Goal: Information Seeking & Learning: Learn about a topic

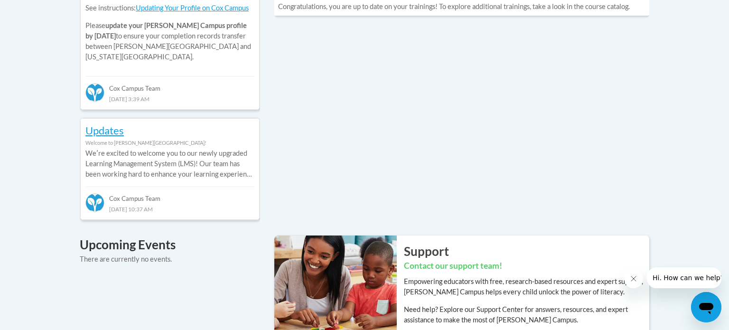
scroll to position [514, 0]
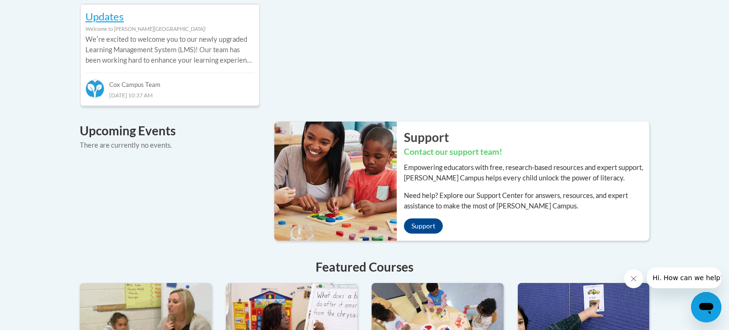
click at [133, 240] on div "Recent Discussions ATTN Georgia Members Welcome to Cox Campus! Georgia Literacy…" at bounding box center [364, 146] width 598 height 693
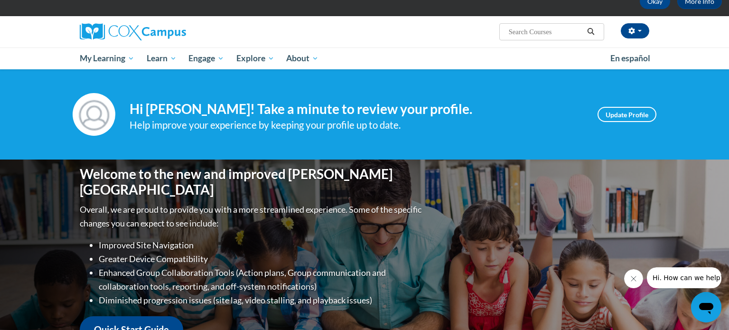
scroll to position [0, 0]
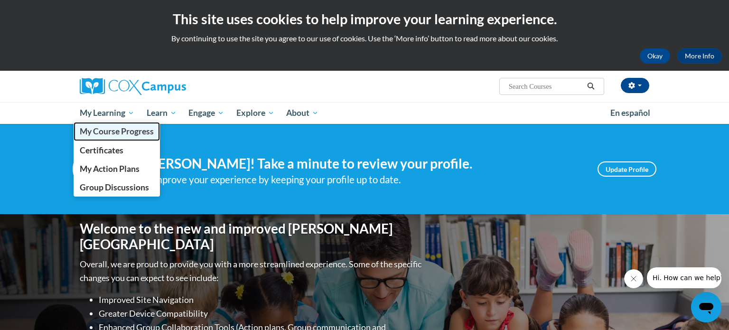
click at [122, 130] on span "My Course Progress" at bounding box center [117, 131] width 74 height 10
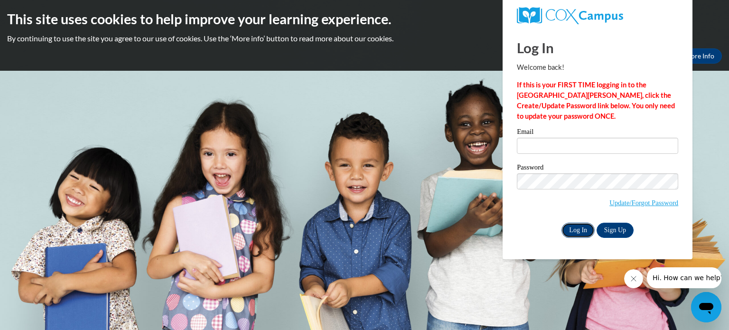
click at [577, 230] on input "Log In" at bounding box center [577, 229] width 33 height 15
type input "placidesm@gjps.org"
click at [576, 231] on input "Log In" at bounding box center [577, 229] width 33 height 15
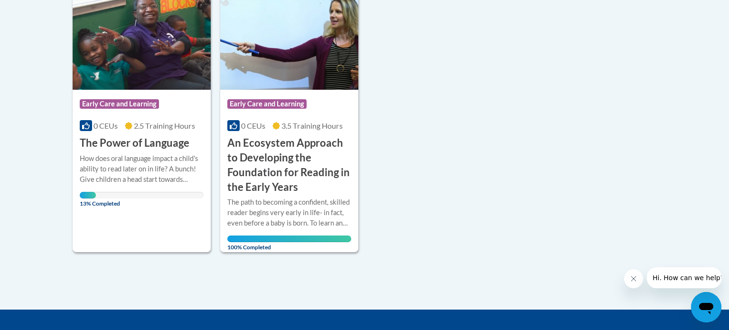
scroll to position [251, 0]
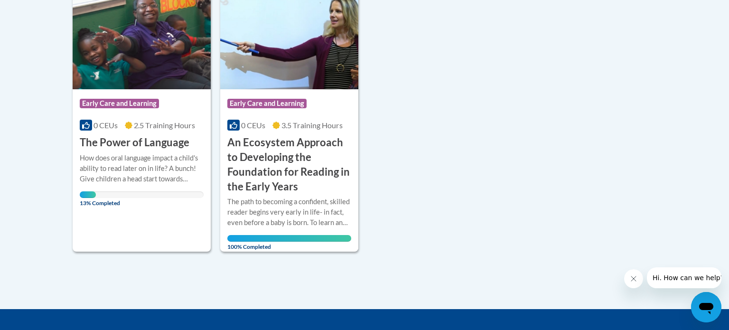
click at [576, 231] on div "Sort Date Enrolled Title (A-Z) «« « 1-2 » »» 2 Activities CEUs Course Category:…" at bounding box center [364, 107] width 598 height 289
click at [120, 181] on div "How does oral language impact a child's ability to read later on in life? A bun…" at bounding box center [142, 168] width 124 height 31
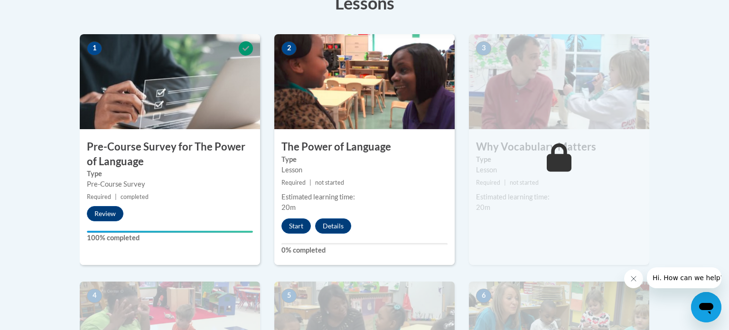
scroll to position [287, 0]
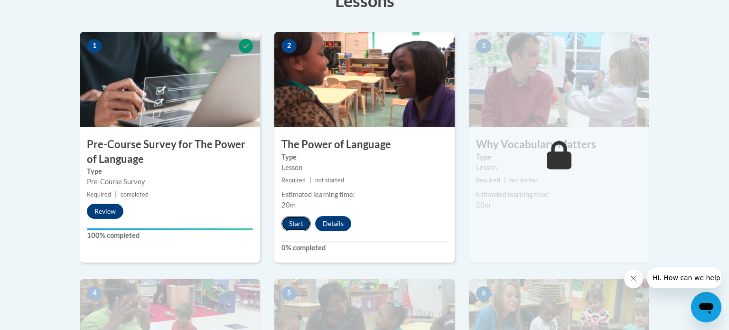
click at [303, 223] on button "Start" at bounding box center [295, 223] width 29 height 15
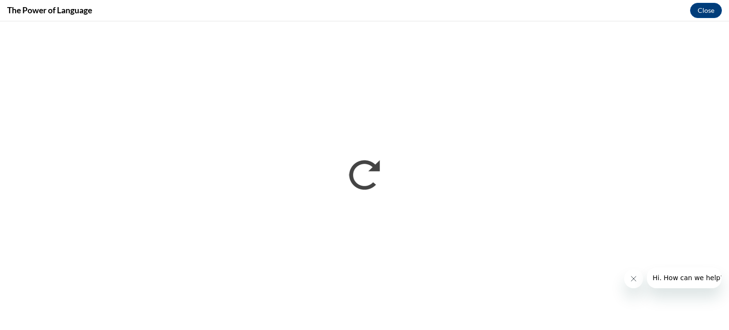
scroll to position [0, 0]
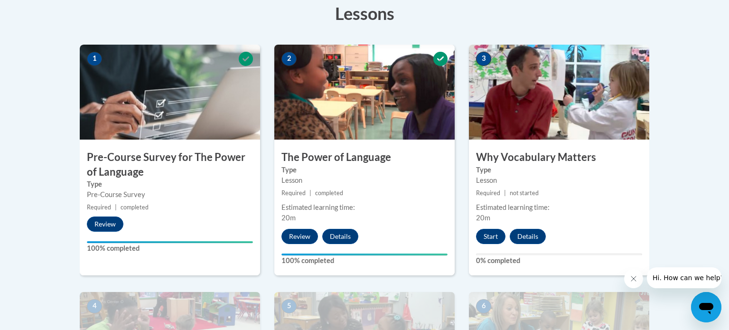
scroll to position [283, 0]
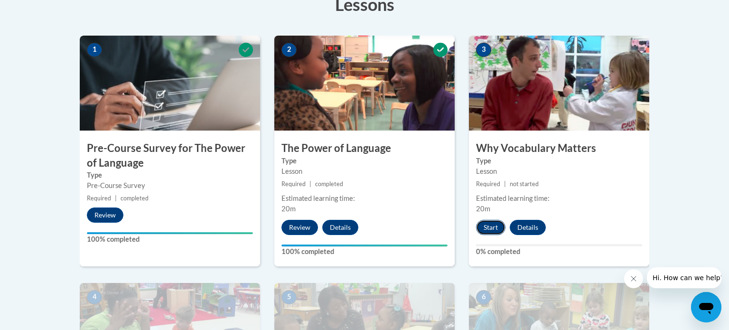
click at [498, 227] on button "Start" at bounding box center [490, 227] width 29 height 15
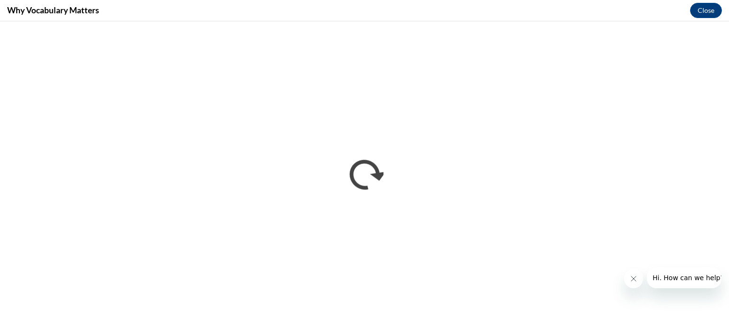
scroll to position [0, 0]
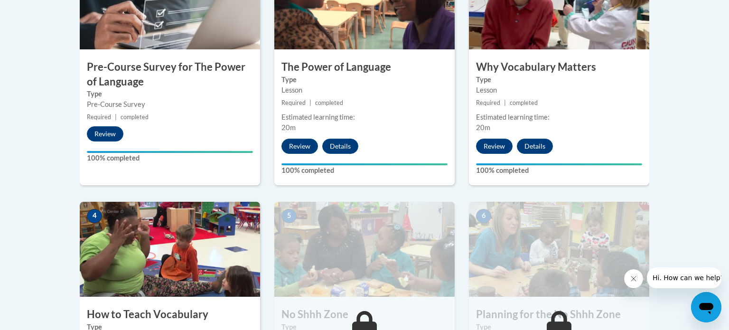
scroll to position [365, 0]
click at [169, 244] on img at bounding box center [170, 248] width 180 height 95
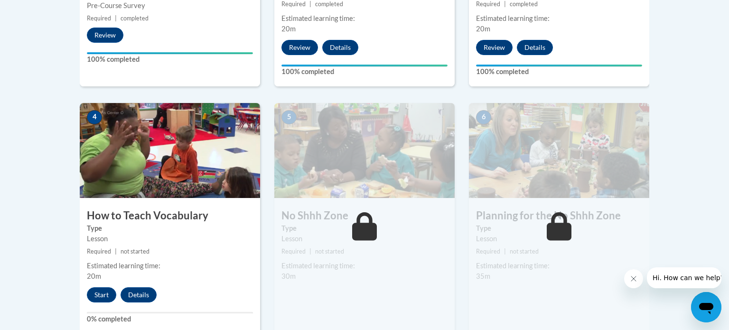
scroll to position [469, 0]
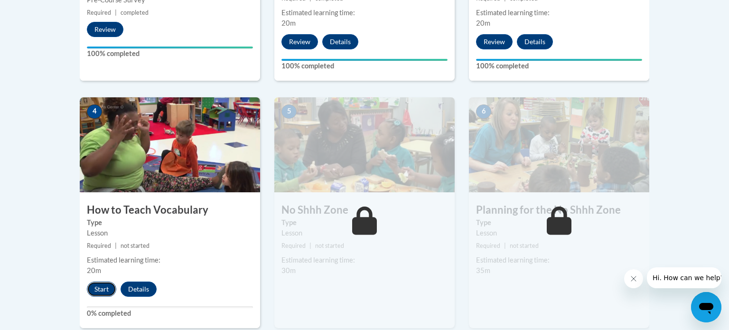
click at [96, 286] on button "Start" at bounding box center [101, 288] width 29 height 15
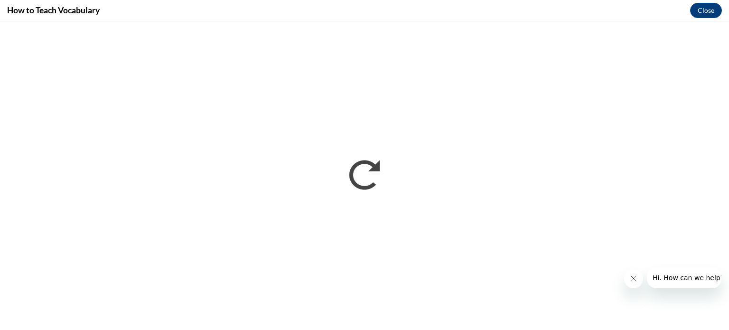
scroll to position [0, 0]
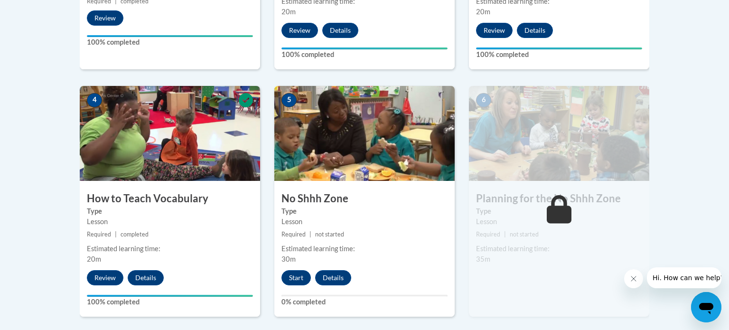
scroll to position [482, 0]
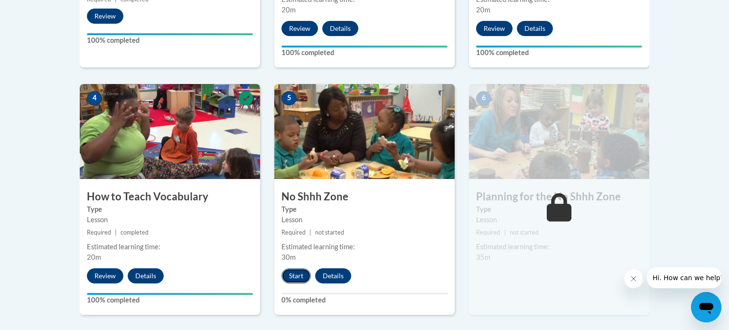
click at [297, 268] on button "Start" at bounding box center [295, 275] width 29 height 15
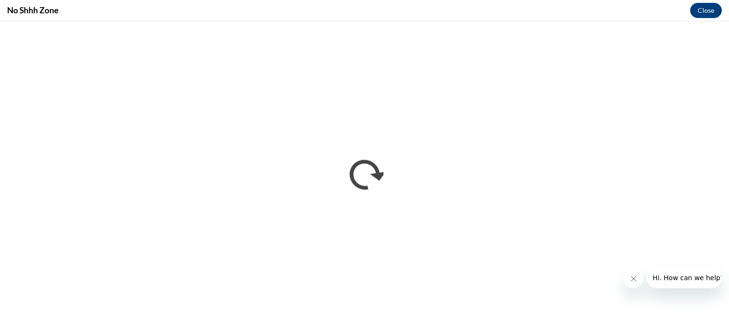
scroll to position [0, 0]
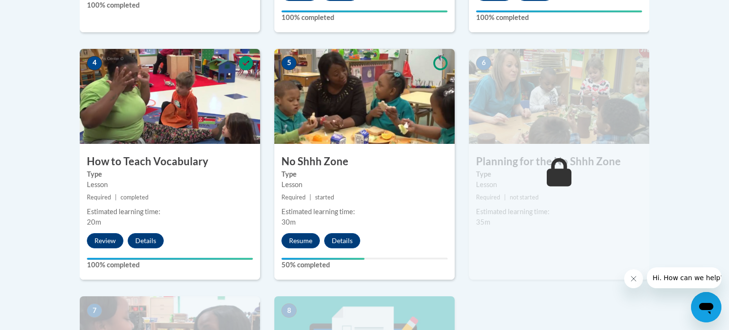
scroll to position [519, 0]
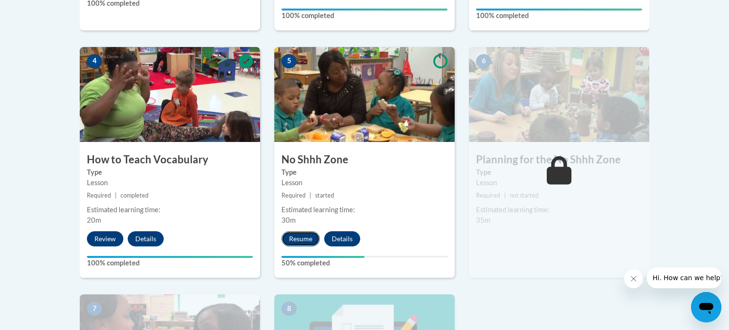
click at [295, 236] on button "Resume" at bounding box center [300, 238] width 38 height 15
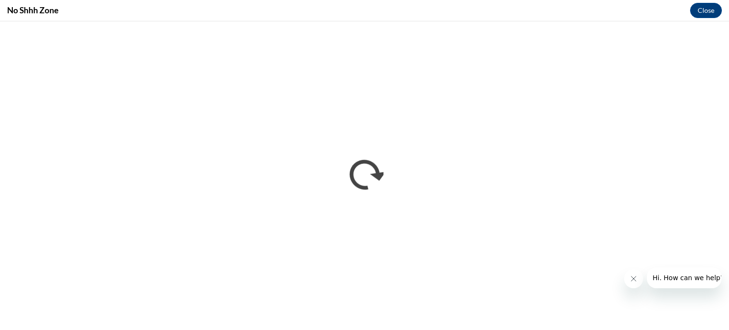
scroll to position [0, 0]
